Goal: Task Accomplishment & Management: Use online tool/utility

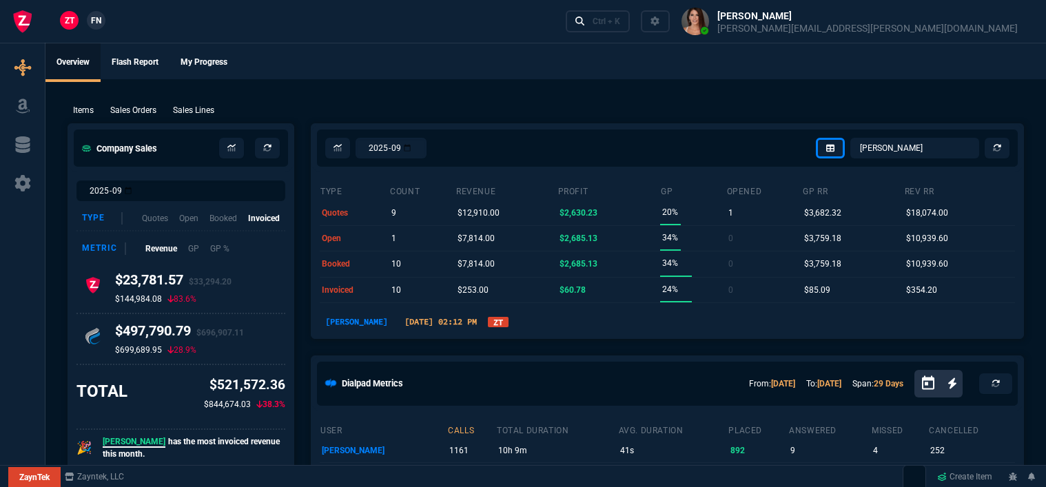
select select "12: [PERSON_NAME]"
click at [133, 105] on p "Sales Orders" at bounding box center [133, 110] width 46 height 12
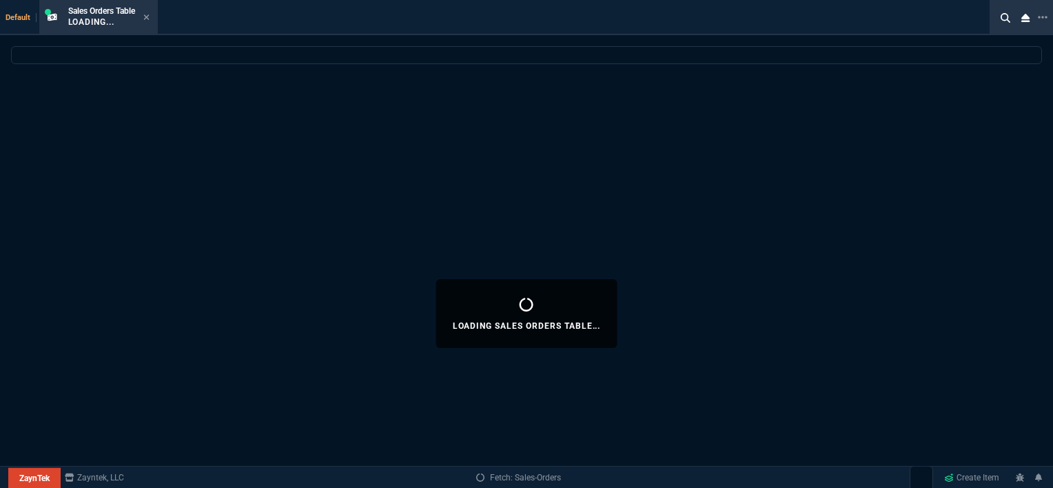
select select
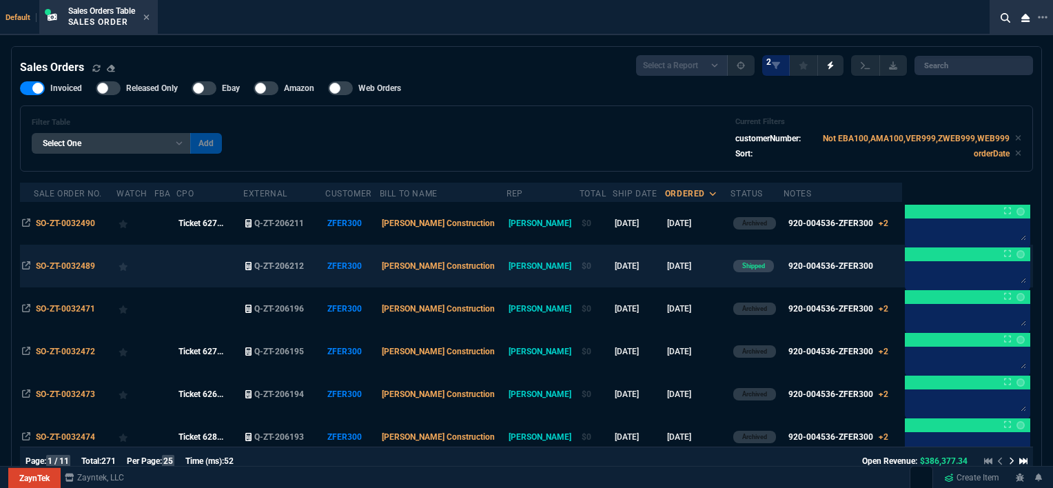
click at [672, 273] on td "[DATE]" at bounding box center [698, 266] width 66 height 43
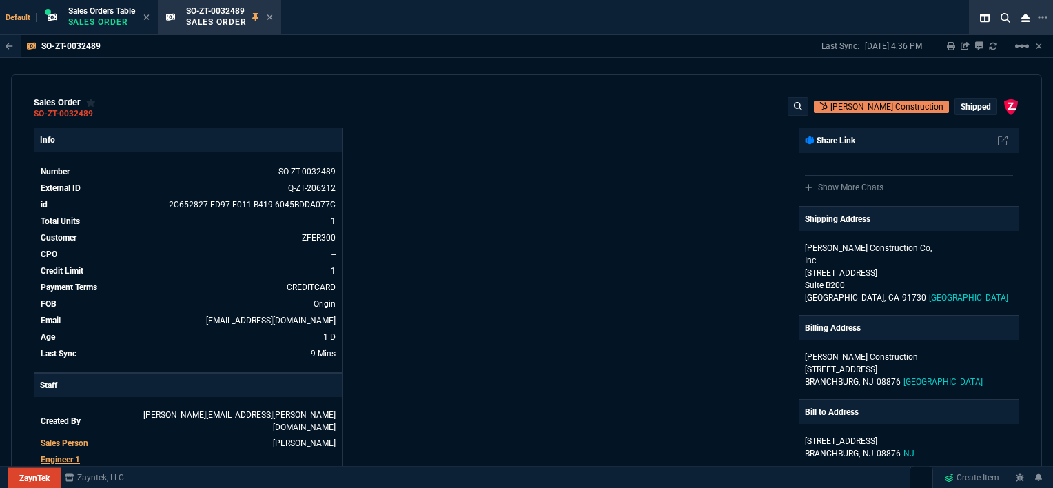
scroll to position [207, 0]
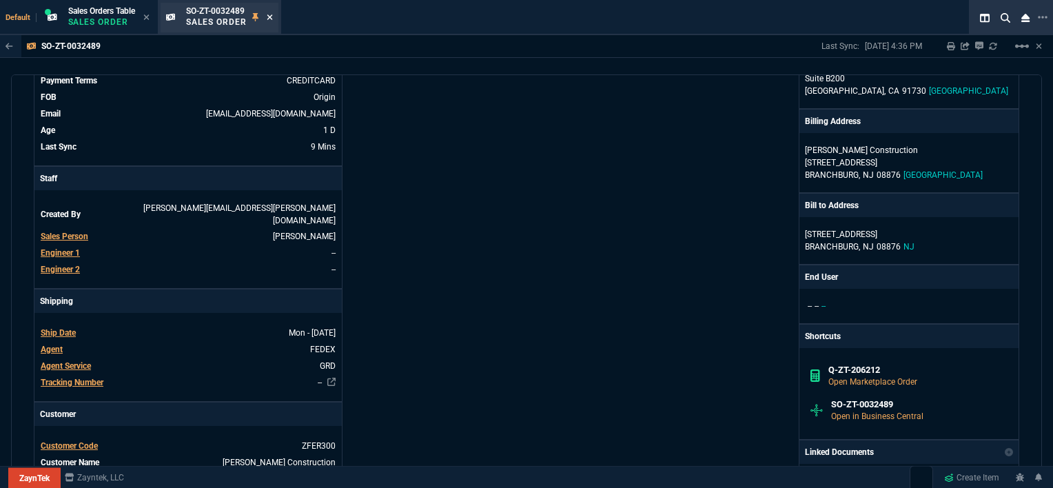
click at [270, 18] on icon at bounding box center [270, 17] width 6 height 8
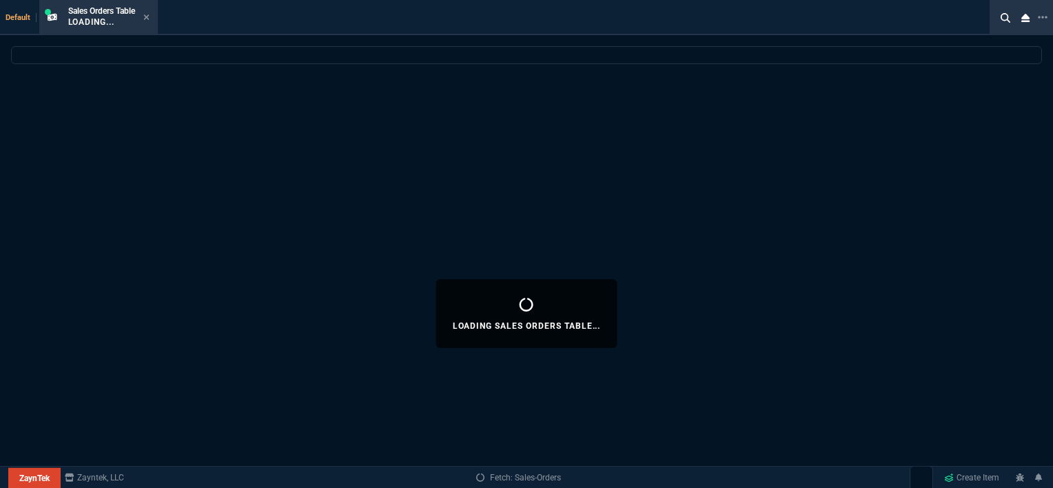
select select
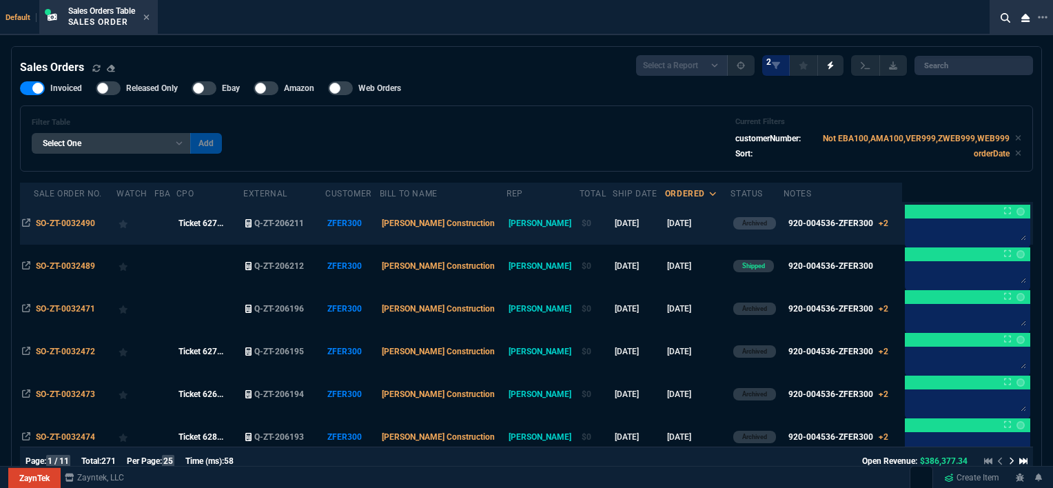
click at [755, 230] on td "Archived" at bounding box center [756, 223] width 52 height 43
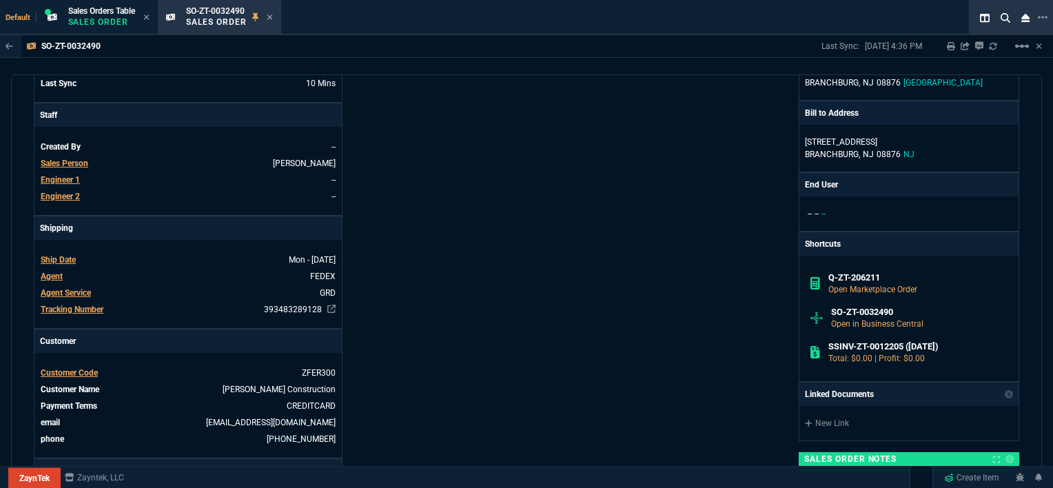
scroll to position [413, 0]
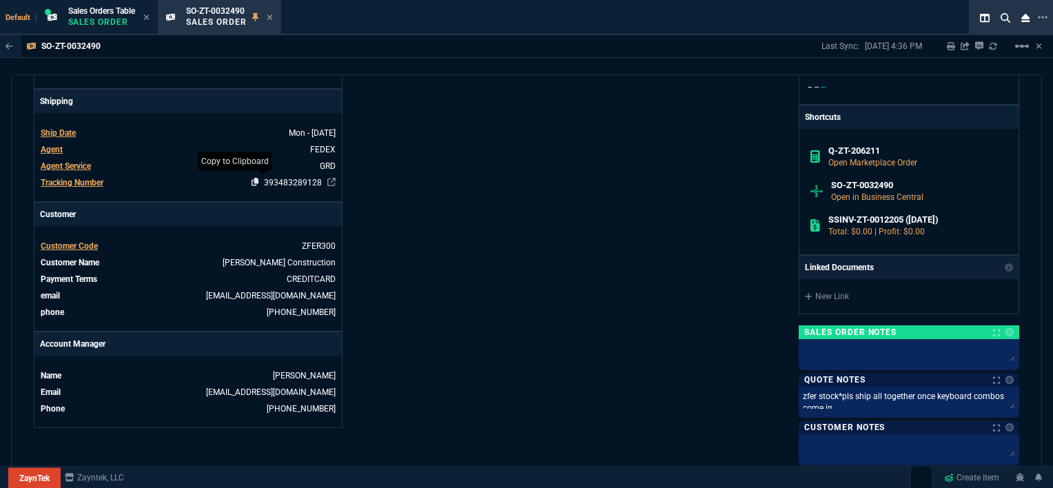
click at [254, 181] on icon at bounding box center [256, 182] width 8 height 8
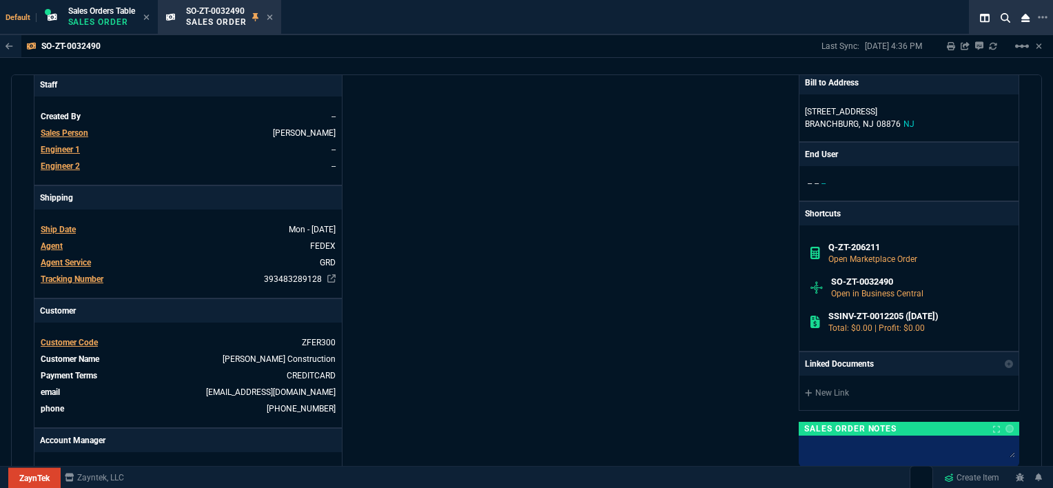
scroll to position [345, 0]
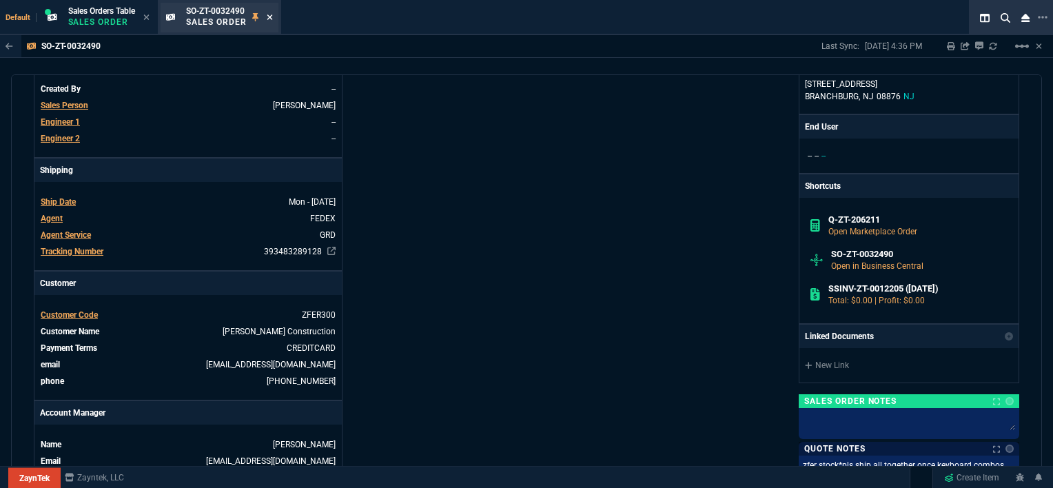
click at [273, 18] on icon at bounding box center [270, 17] width 6 height 8
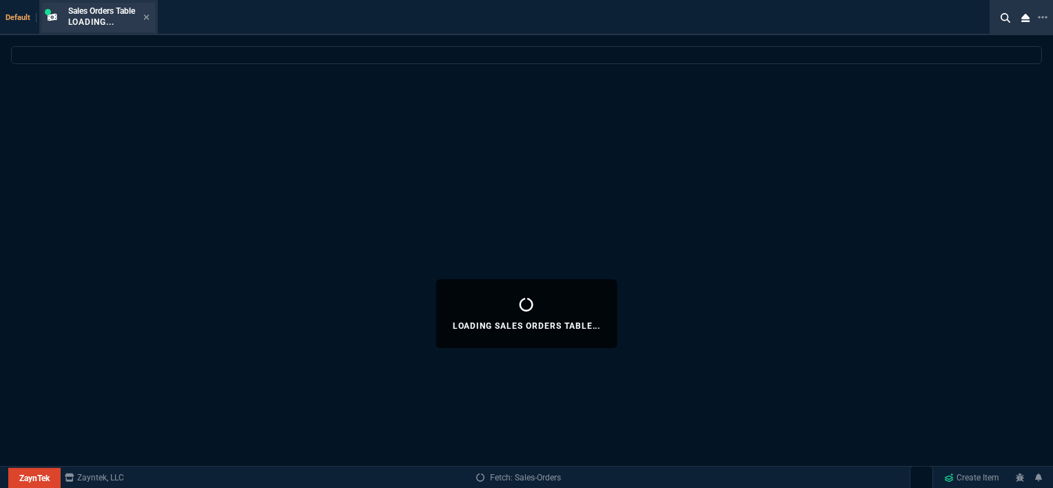
select select
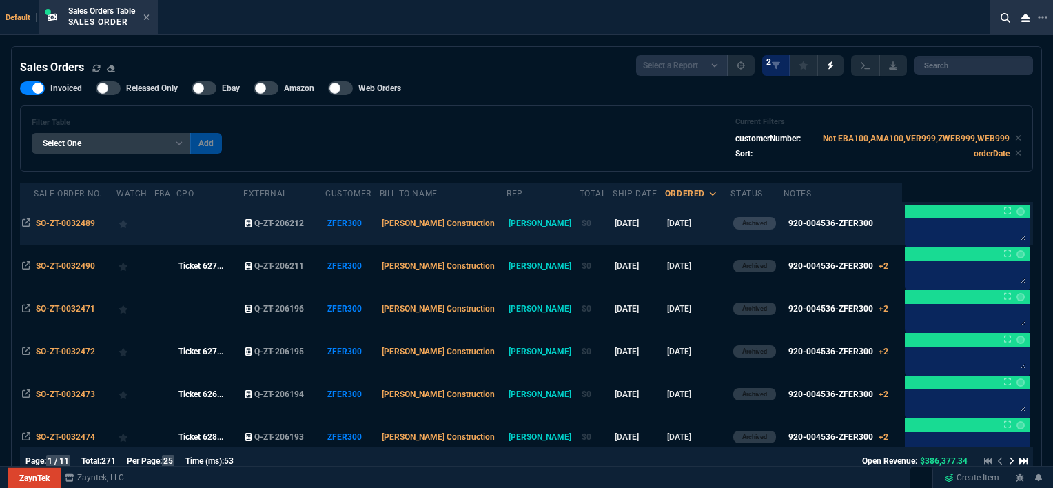
click at [673, 223] on td "[DATE]" at bounding box center [698, 223] width 66 height 43
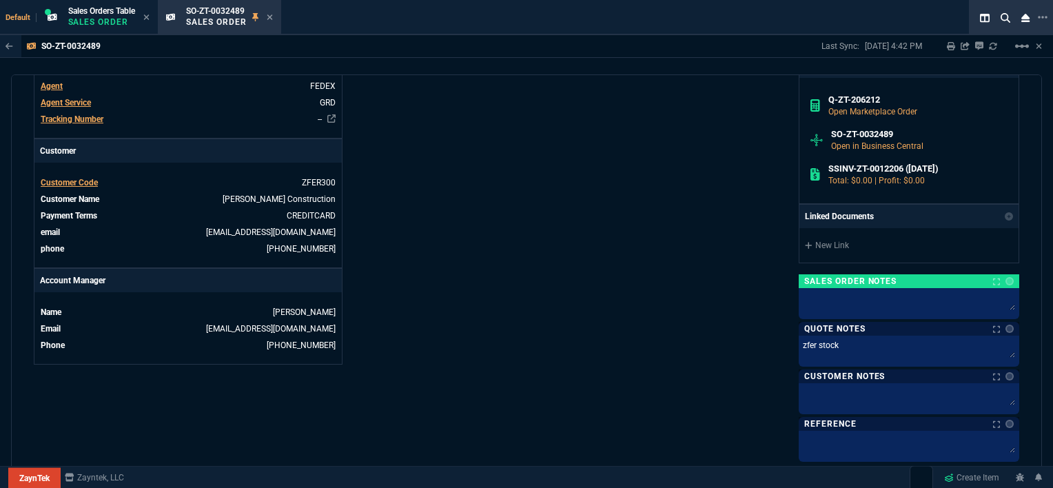
scroll to position [482, 0]
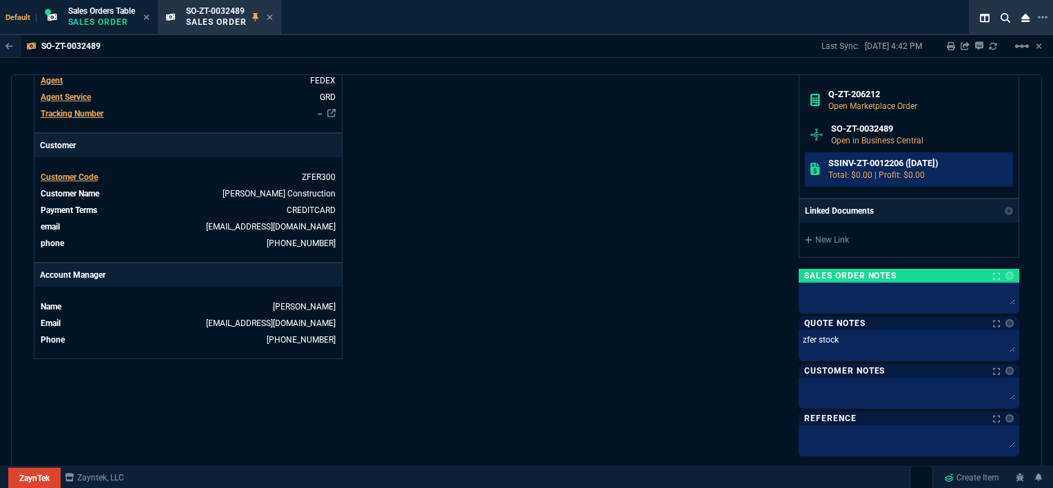
click at [864, 158] on h6 "SSINV-ZT-0012206 ([DATE])" at bounding box center [918, 163] width 180 height 11
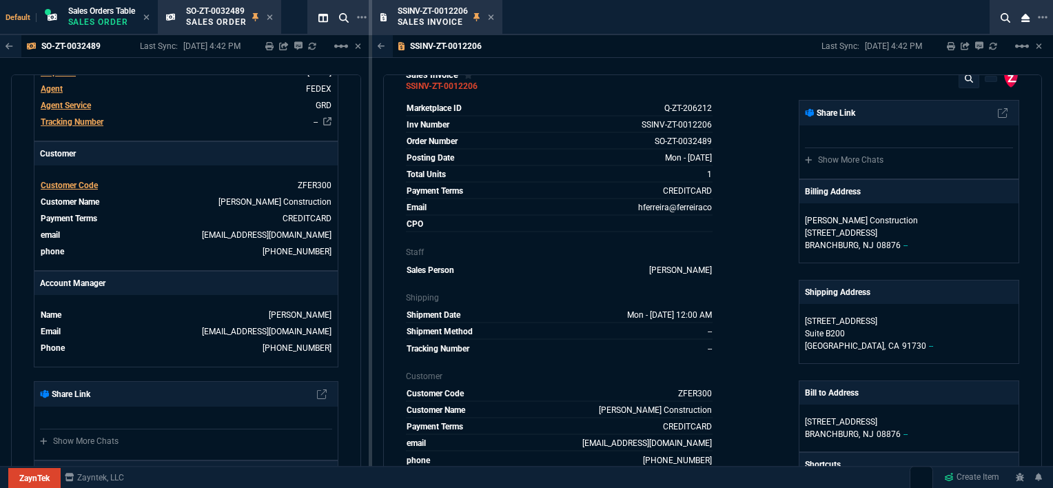
scroll to position [0, 0]
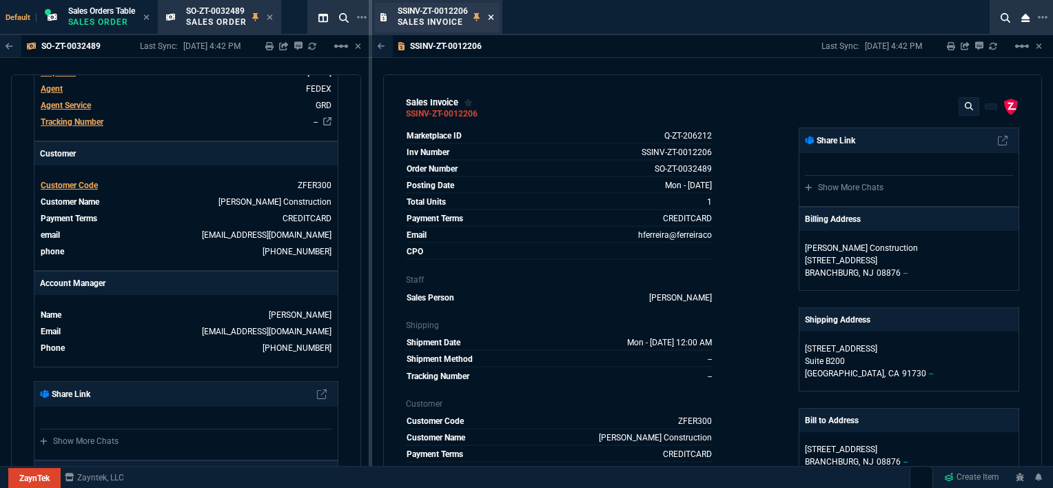
click at [493, 14] on icon at bounding box center [491, 17] width 6 height 8
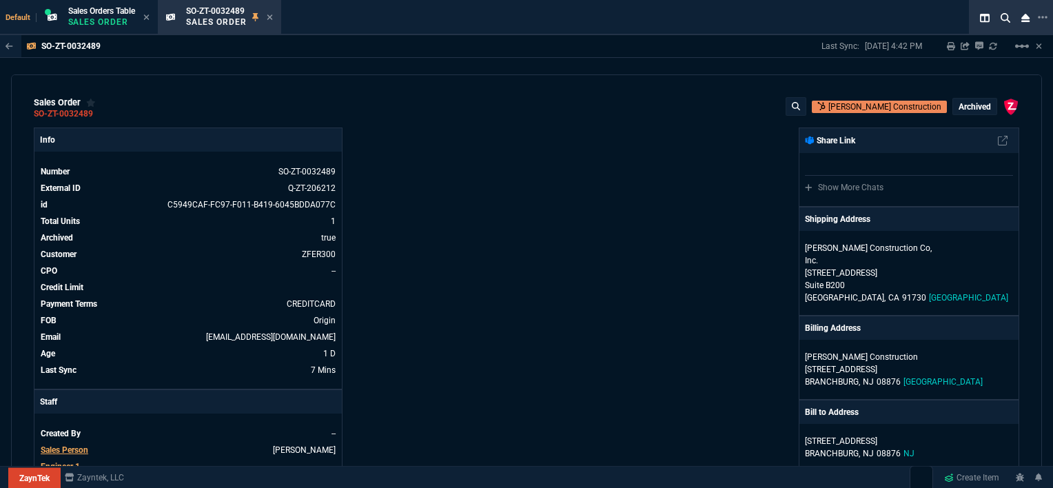
drag, startPoint x: 267, startPoint y: 172, endPoint x: 446, endPoint y: 282, distance: 210.0
click at [267, 173] on icon at bounding box center [270, 171] width 8 height 8
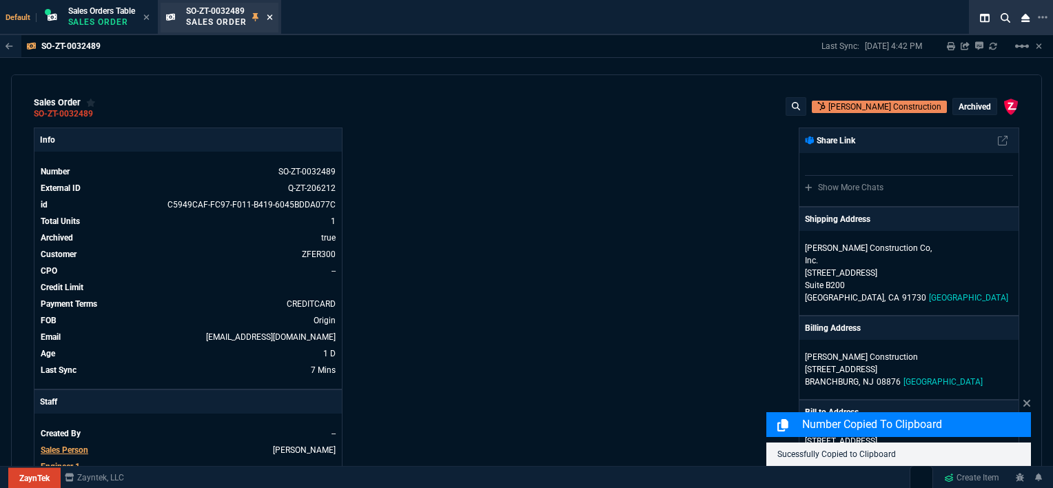
click at [270, 16] on icon at bounding box center [270, 17] width 6 height 6
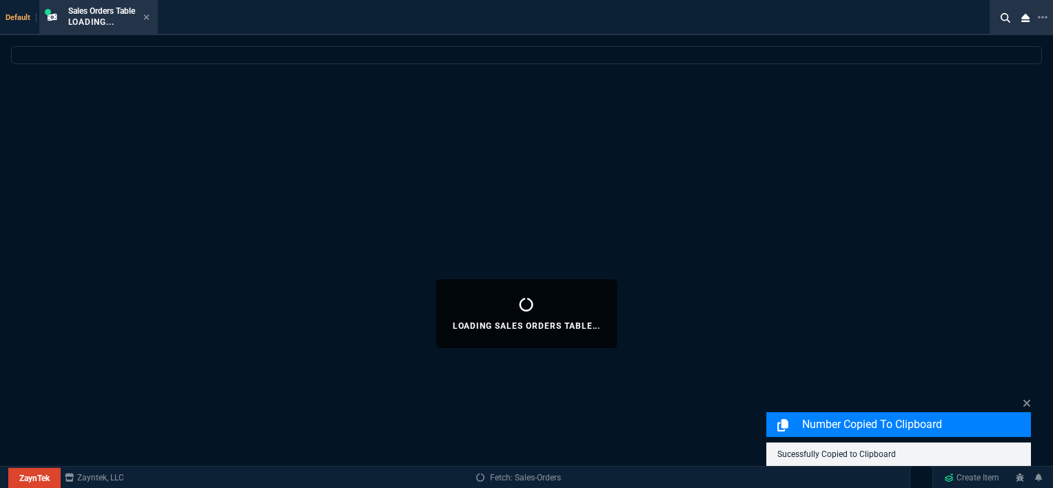
select select
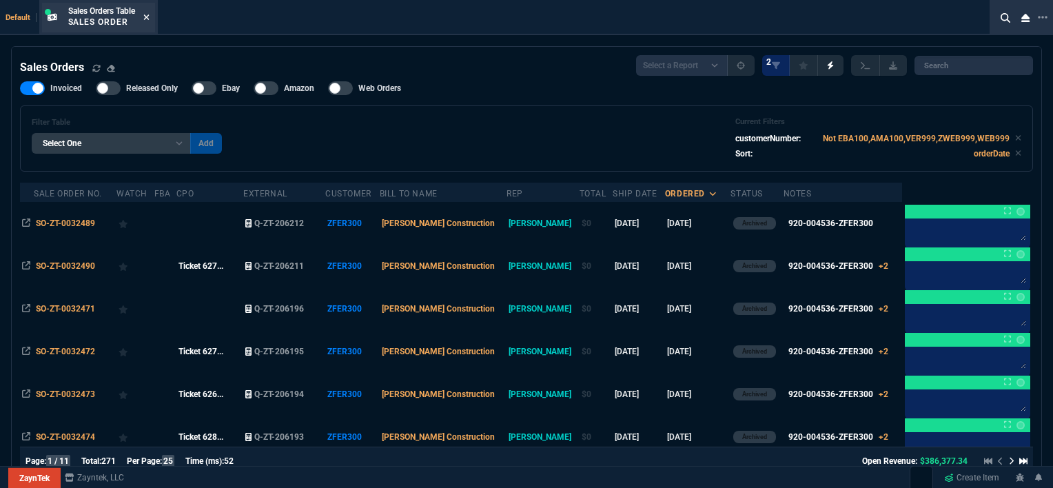
click at [152, 19] on div "Sales Orders Table Sales Order" at bounding box center [98, 18] width 113 height 30
click at [150, 19] on icon at bounding box center [146, 17] width 6 height 8
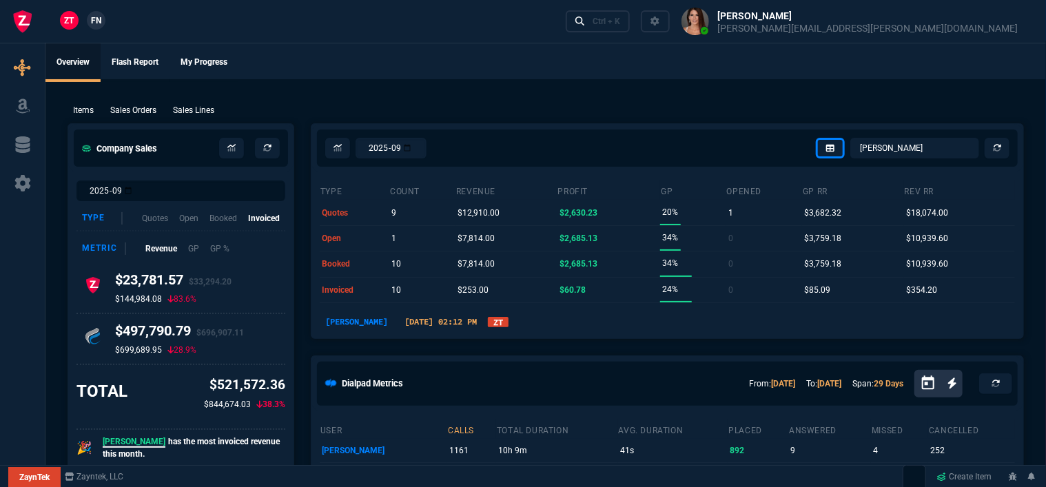
click at [123, 108] on p "Sales Orders" at bounding box center [133, 110] width 46 height 12
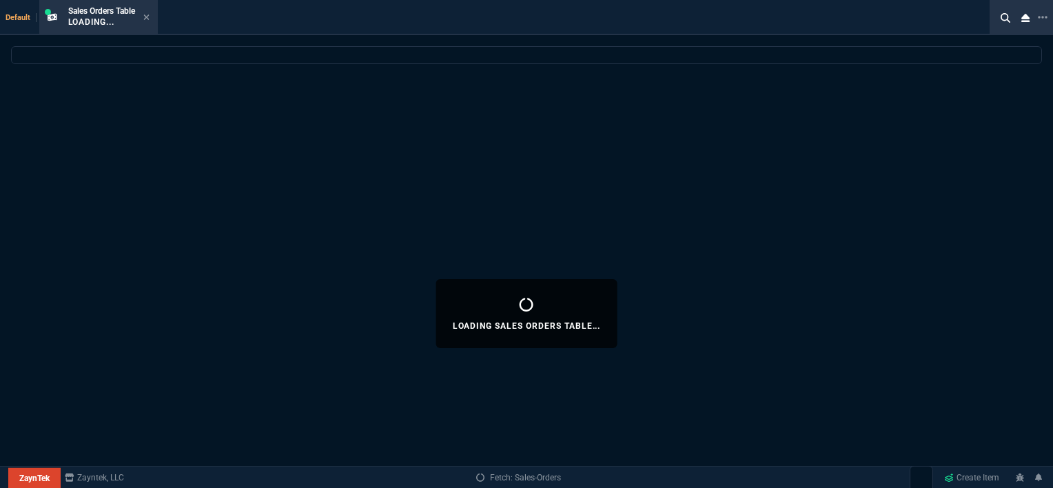
select select
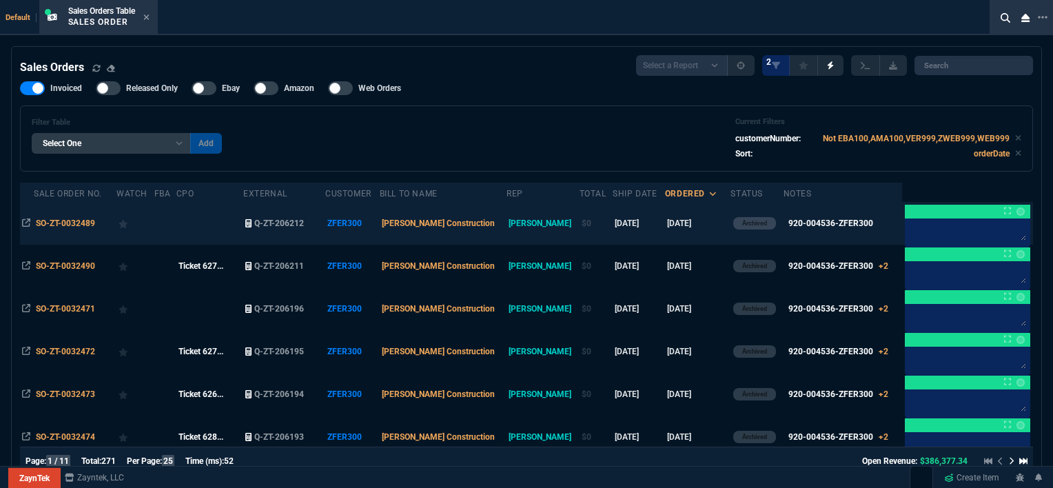
click at [685, 223] on td "[DATE]" at bounding box center [698, 223] width 66 height 43
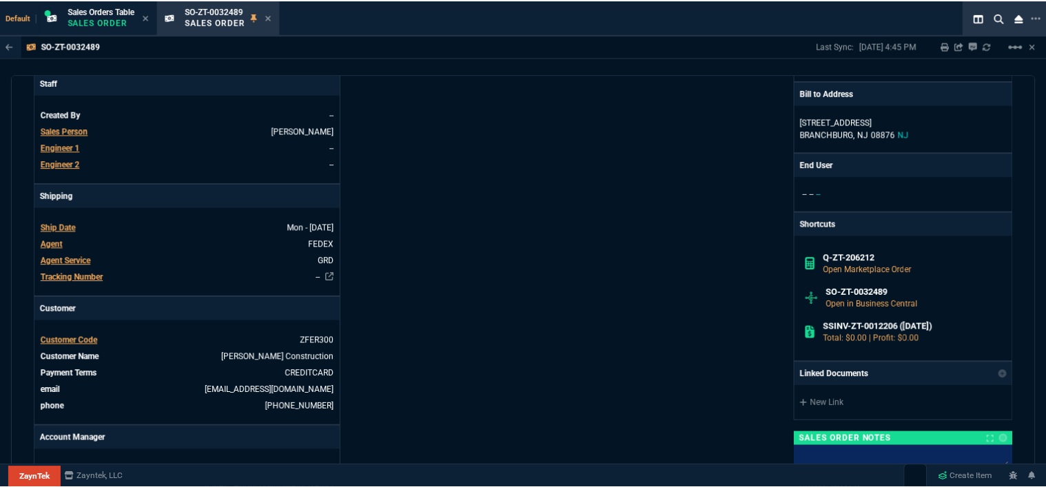
scroll to position [249, 0]
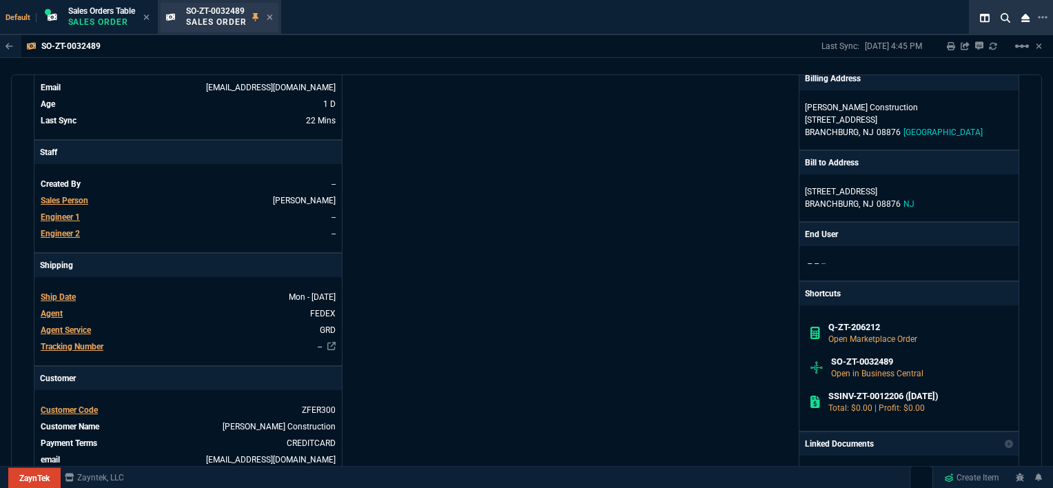
click at [272, 10] on div "SO-ZT-0032489 Sales Order" at bounding box center [229, 18] width 87 height 24
click at [273, 13] on icon at bounding box center [270, 17] width 6 height 8
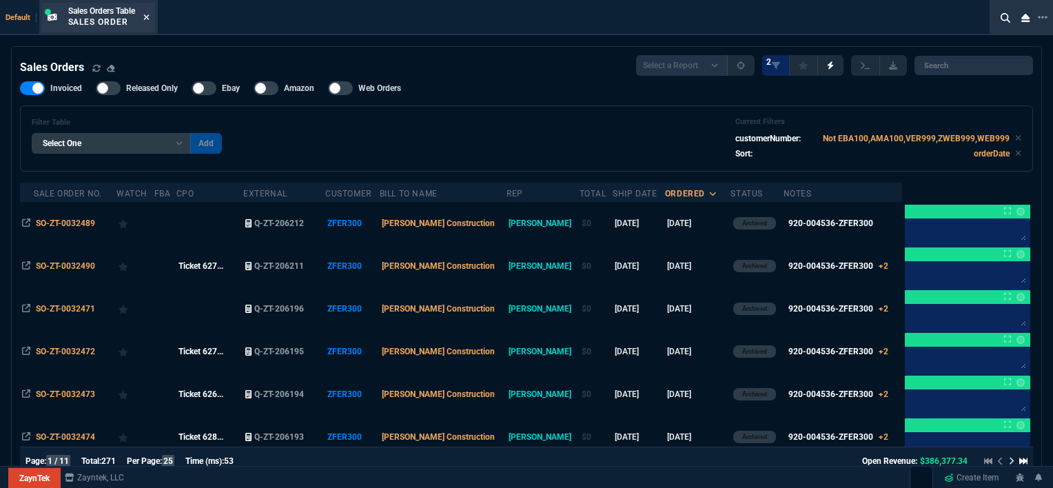
click at [147, 17] on icon at bounding box center [146, 17] width 6 height 6
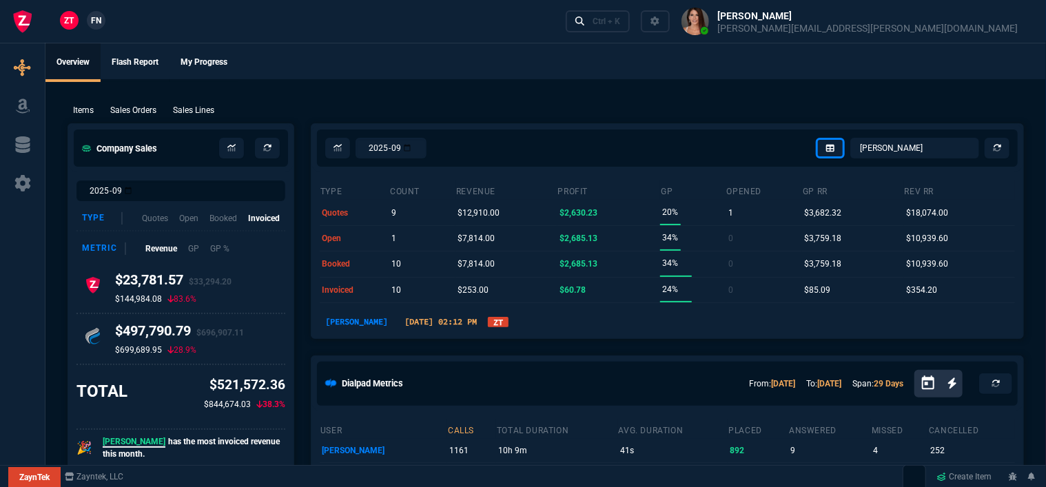
click at [602, 61] on ul "Overview Flash Report My Progress" at bounding box center [545, 61] width 1001 height 36
